Goal: Task Accomplishment & Management: Manage account settings

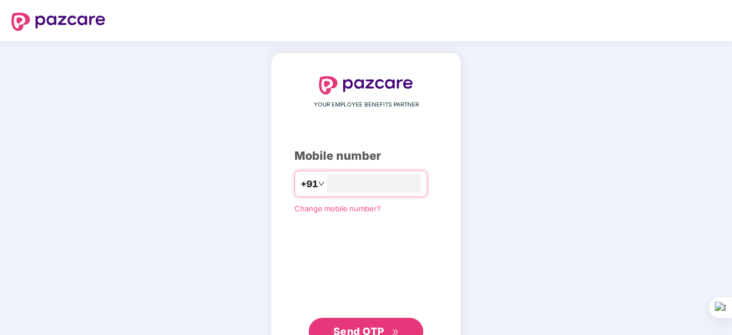
type input "**********"
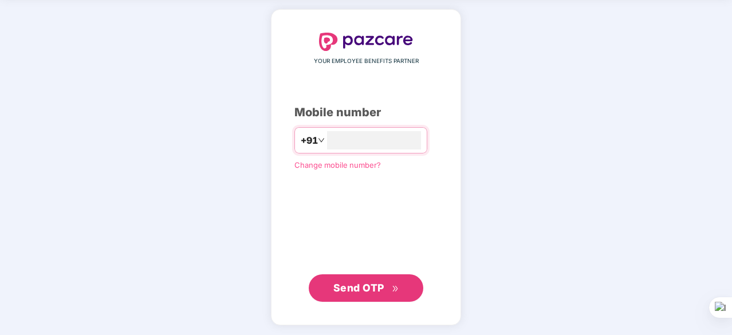
click at [330, 292] on button "Send OTP" at bounding box center [366, 287] width 114 height 27
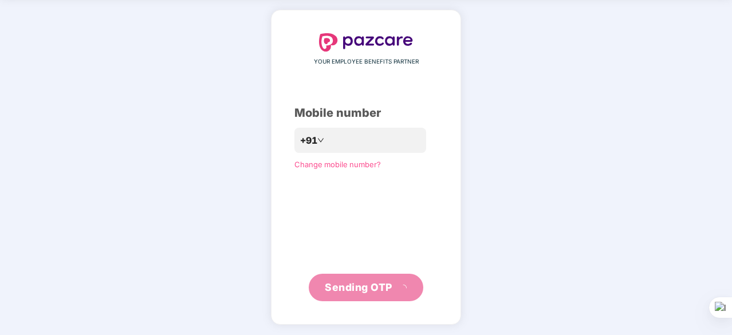
scroll to position [38, 0]
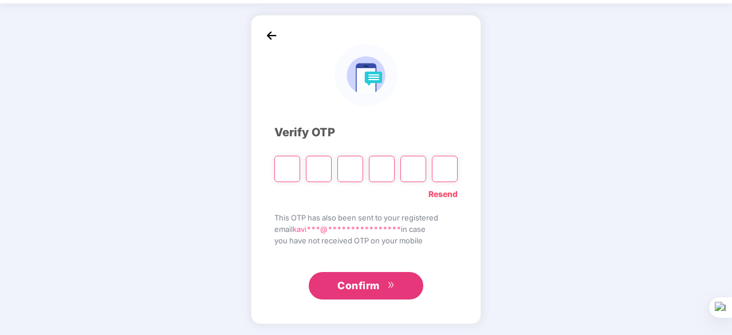
type input "*"
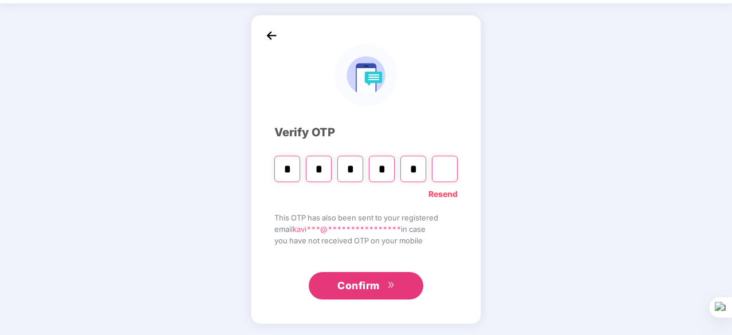
type input "*"
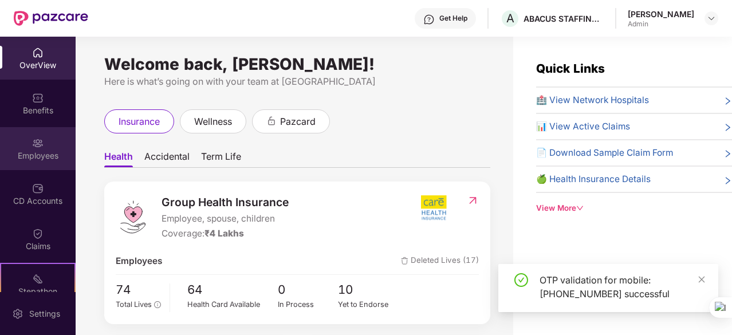
click at [19, 157] on div "Employees" at bounding box center [38, 155] width 76 height 11
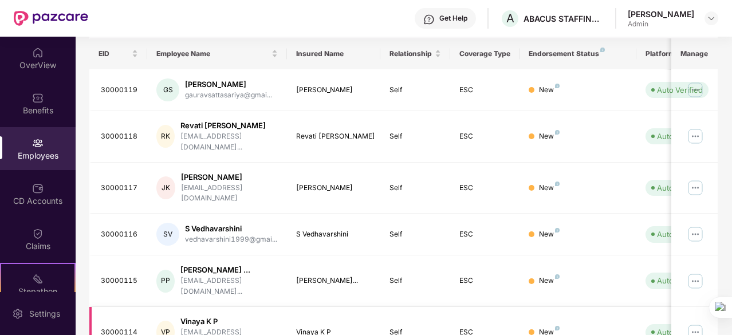
scroll to position [395, 0]
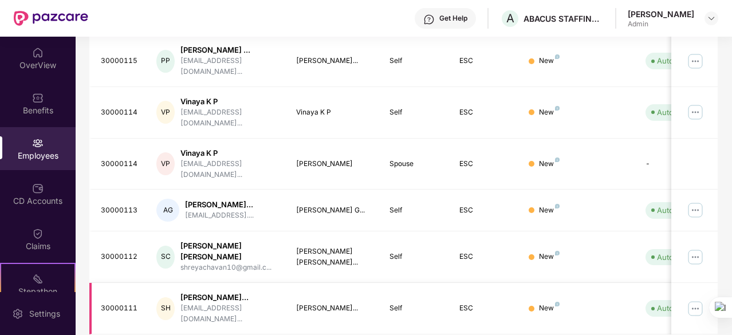
click at [695, 299] on img at bounding box center [695, 308] width 18 height 18
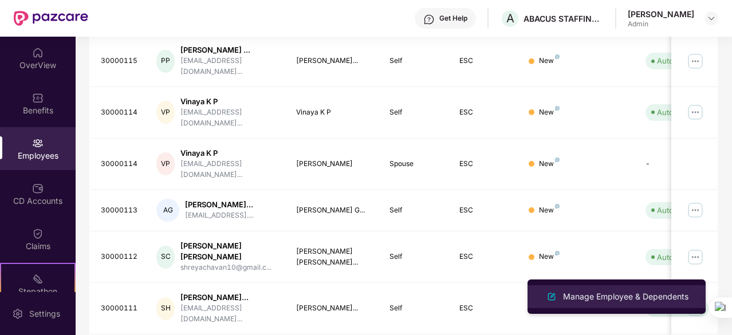
click at [603, 293] on div "Manage Employee & Dependents" at bounding box center [625, 296] width 130 height 13
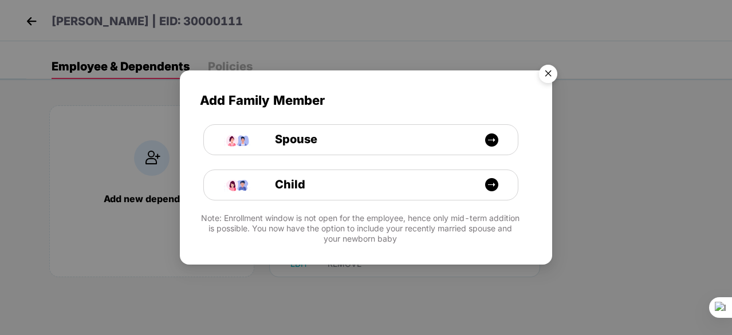
click at [547, 78] on img "Close" at bounding box center [548, 76] width 32 height 32
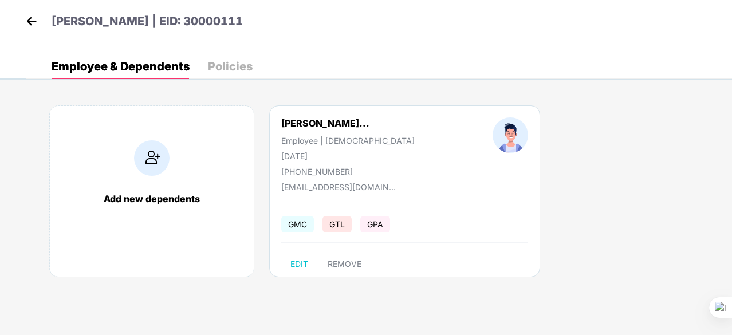
click at [23, 17] on img at bounding box center [31, 21] width 17 height 17
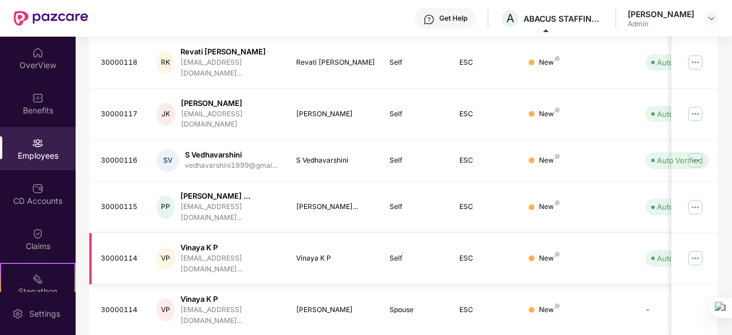
scroll to position [395, 0]
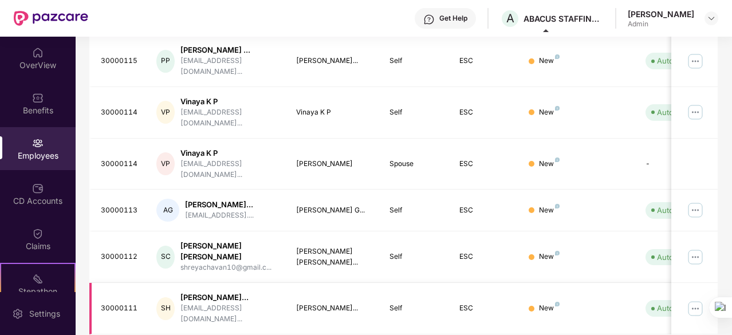
click at [690, 299] on img at bounding box center [695, 308] width 18 height 18
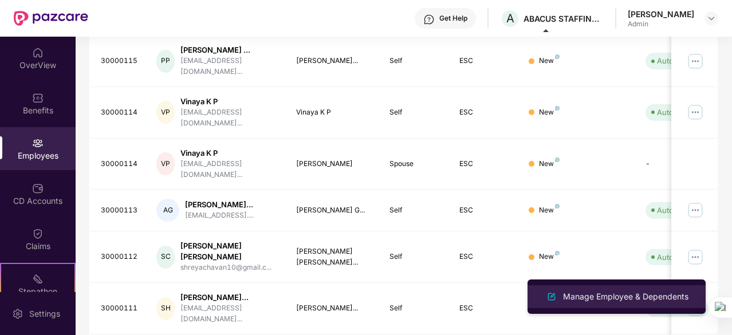
click at [622, 297] on div "Manage Employee & Dependents" at bounding box center [625, 296] width 130 height 13
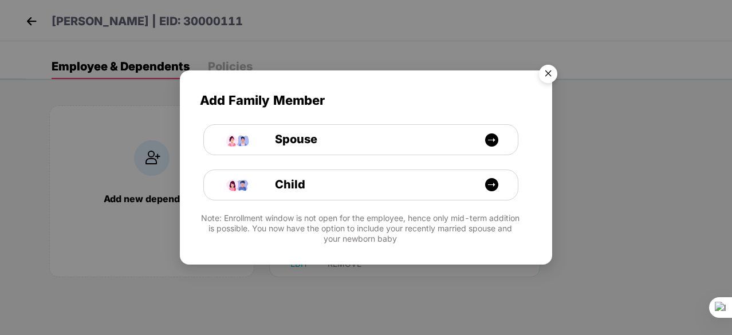
click at [548, 74] on img "Close" at bounding box center [548, 76] width 32 height 32
